Goal: Navigation & Orientation: Find specific page/section

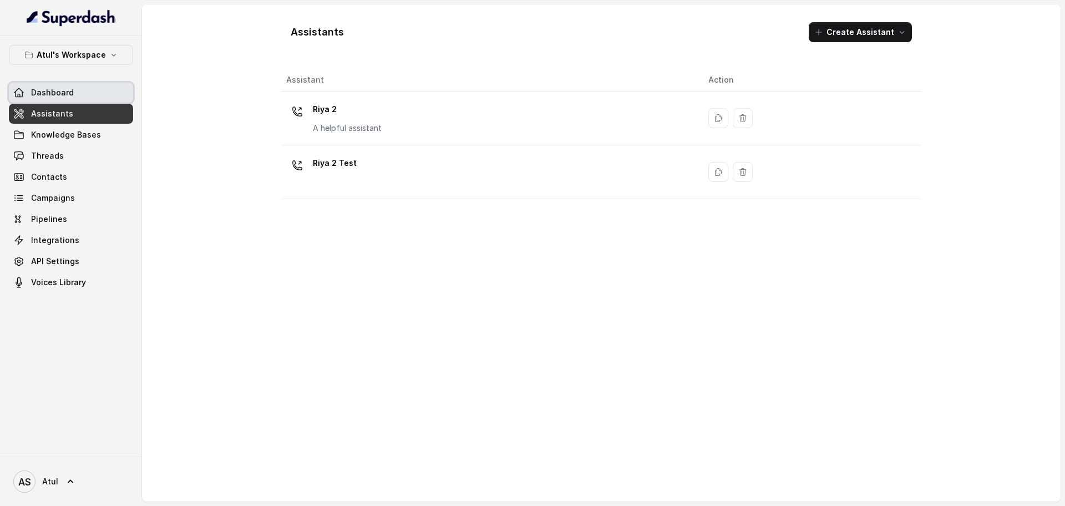
click at [102, 94] on link "Dashboard" at bounding box center [71, 93] width 124 height 20
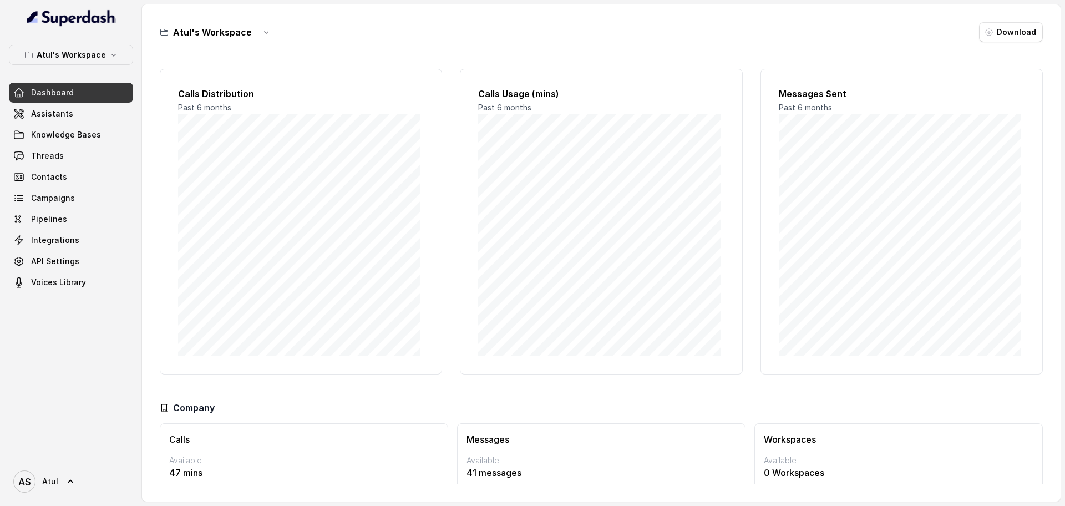
scroll to position [46, 0]
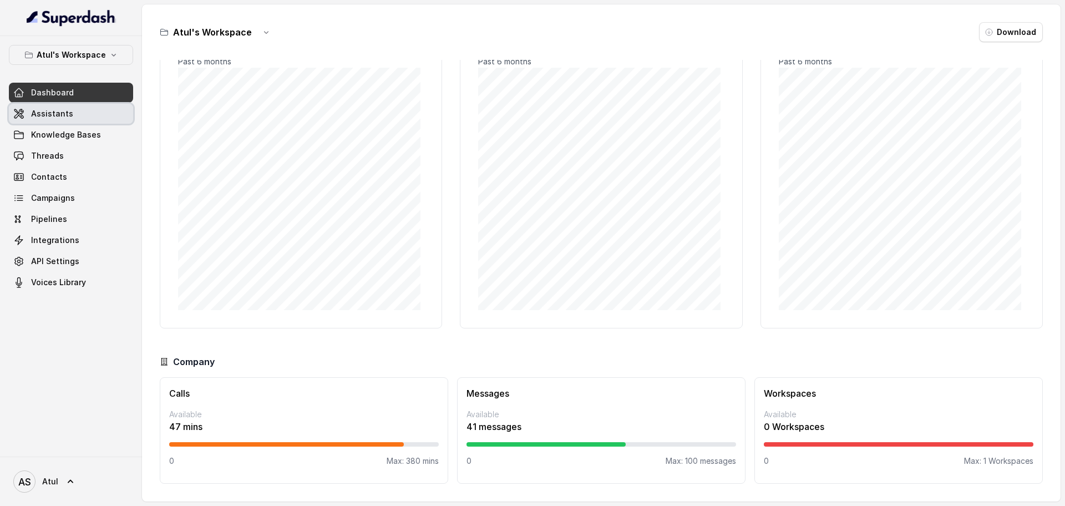
click at [74, 110] on link "Assistants" at bounding box center [71, 114] width 124 height 20
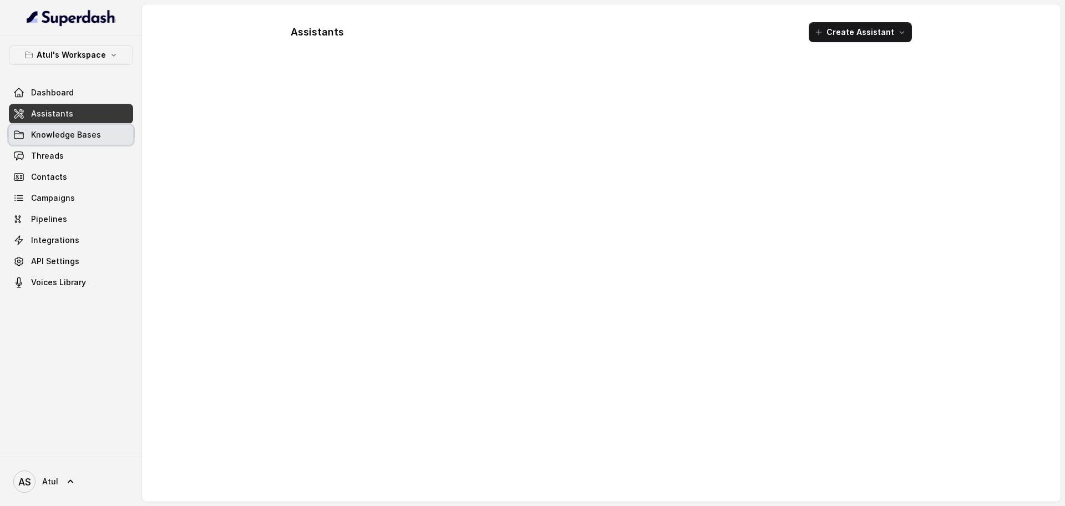
click at [84, 138] on span "Knowledge Bases" at bounding box center [66, 134] width 70 height 11
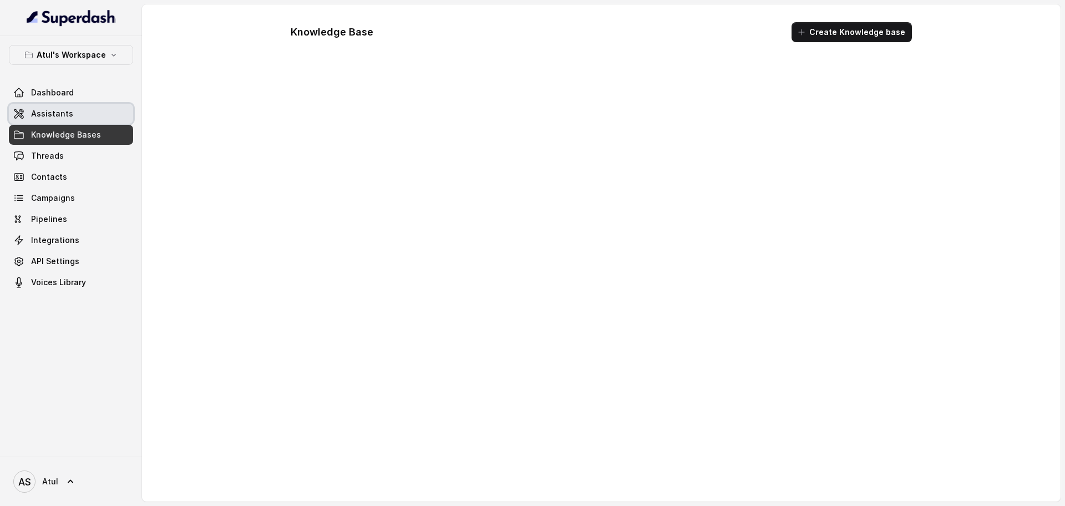
click at [70, 114] on link "Assistants" at bounding box center [71, 114] width 124 height 20
